Goal: Use online tool/utility: Utilize a website feature to perform a specific function

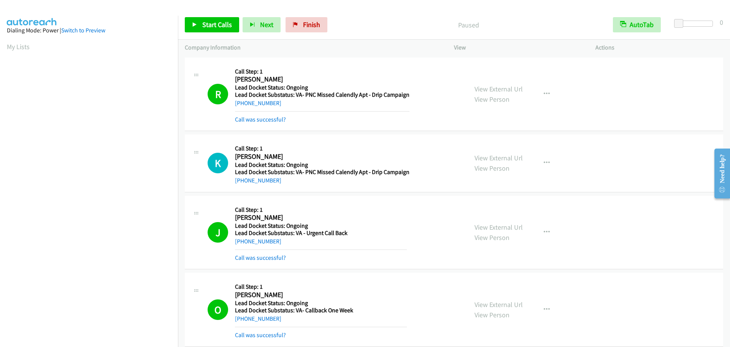
scroll to position [80, 0]
click at [198, 25] on link "Start Calls" at bounding box center [212, 24] width 54 height 15
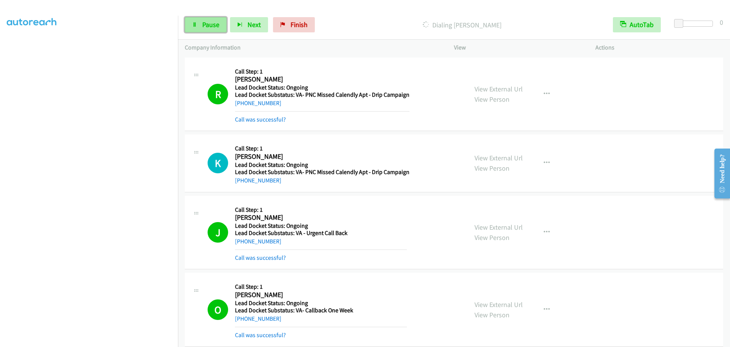
click at [213, 29] on link "Pause" at bounding box center [206, 24] width 42 height 15
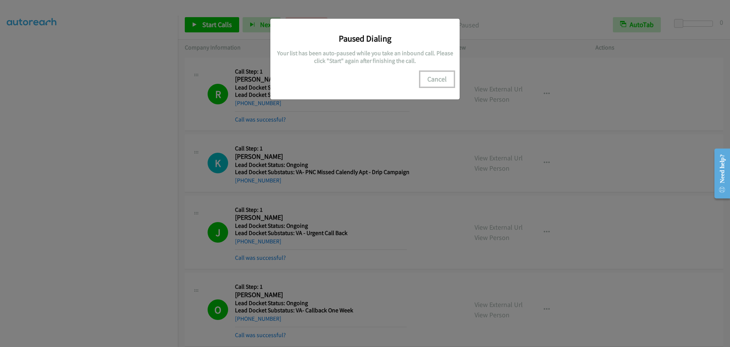
click at [442, 81] on button "Cancel" at bounding box center [437, 79] width 34 height 15
click at [436, 76] on button "Cancel" at bounding box center [437, 79] width 34 height 15
click at [68, 145] on div "Paused Dialing Your list has been auto-paused while you take an inbound call. P…" at bounding box center [365, 177] width 730 height 340
click at [443, 78] on button "Cancel" at bounding box center [437, 79] width 34 height 15
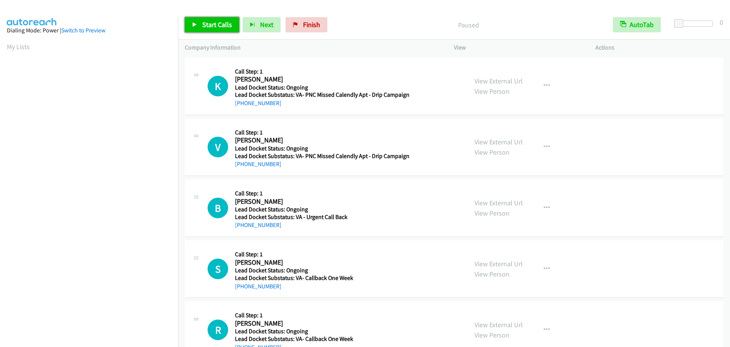
click at [204, 19] on link "Start Calls" at bounding box center [212, 24] width 54 height 15
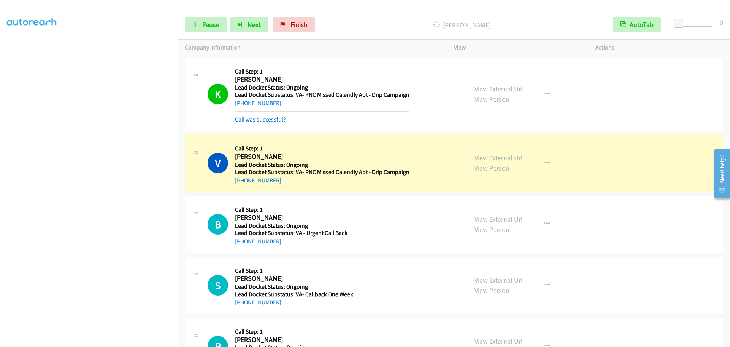
scroll to position [80, 0]
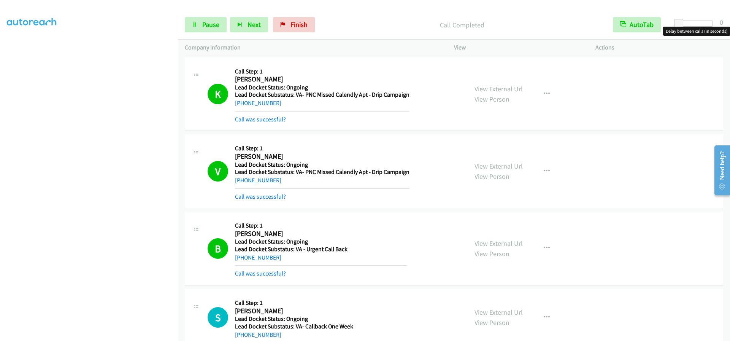
click at [713, 24] on div at bounding box center [695, 24] width 35 height 6
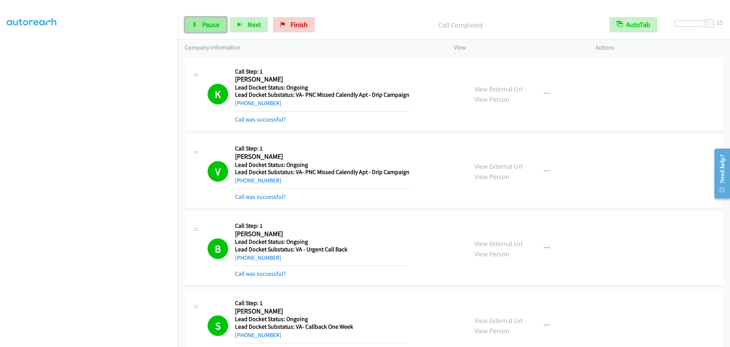
click at [204, 29] on link "Pause" at bounding box center [206, 24] width 42 height 15
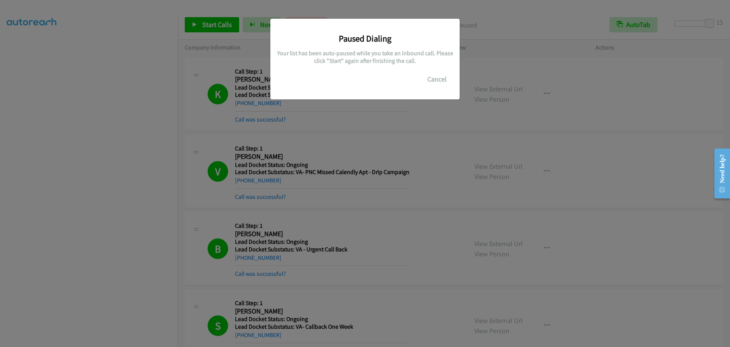
click at [213, 19] on div "Paused Dialing Your list has been auto-paused while you take an inbound call. P…" at bounding box center [365, 177] width 730 height 340
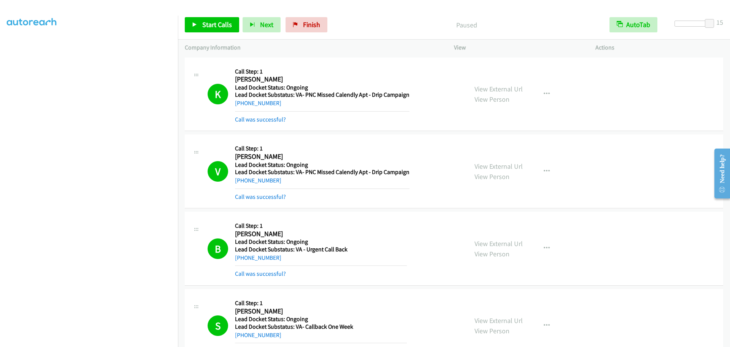
click at [212, 17] on div "Start Calls Pause Next Finish Paused AutoTab AutoTab 15" at bounding box center [454, 24] width 552 height 29
click at [213, 21] on span "Start Calls" at bounding box center [217, 24] width 30 height 9
click at [197, 22] on icon at bounding box center [194, 24] width 5 height 5
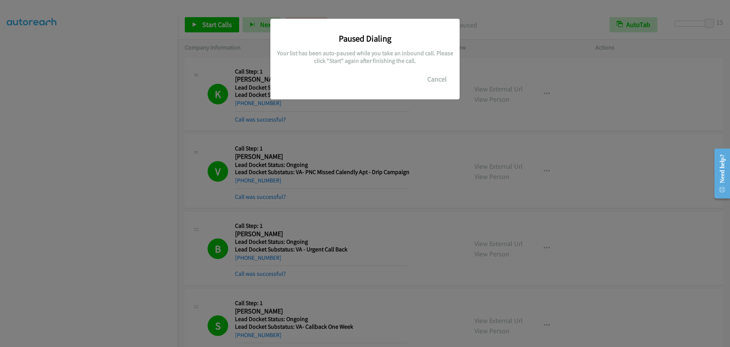
click at [131, 46] on div "Paused Dialing Your list has been auto-paused while you take an inbound call. P…" at bounding box center [365, 177] width 730 height 340
click at [440, 84] on button "Cancel" at bounding box center [437, 79] width 34 height 15
